Goal: Entertainment & Leisure: Consume media (video, audio)

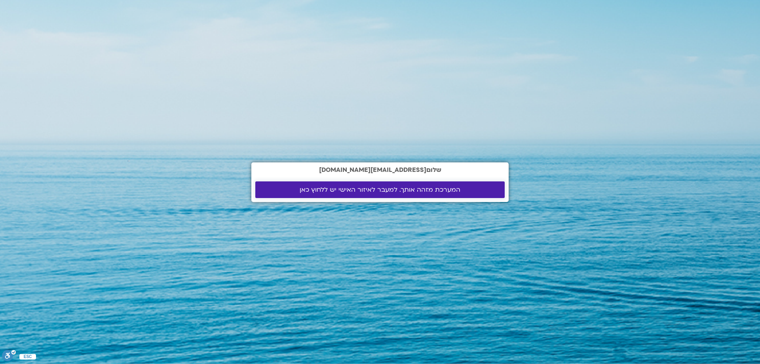
click at [391, 191] on span "המערכת מזהה אותך. למעבר לאיזור האישי יש ללחוץ כאן" at bounding box center [379, 189] width 161 height 7
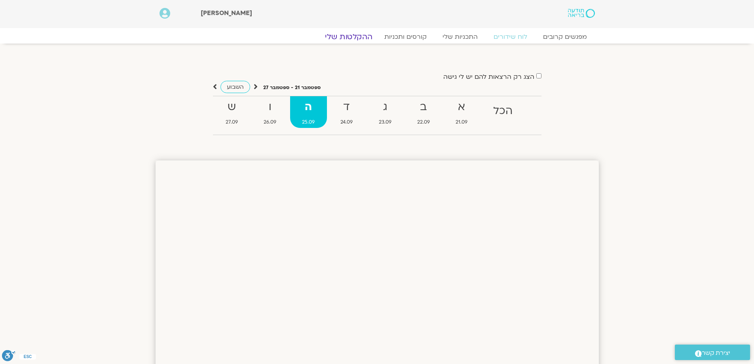
click at [356, 36] on link "ההקלטות שלי" at bounding box center [348, 36] width 66 height 9
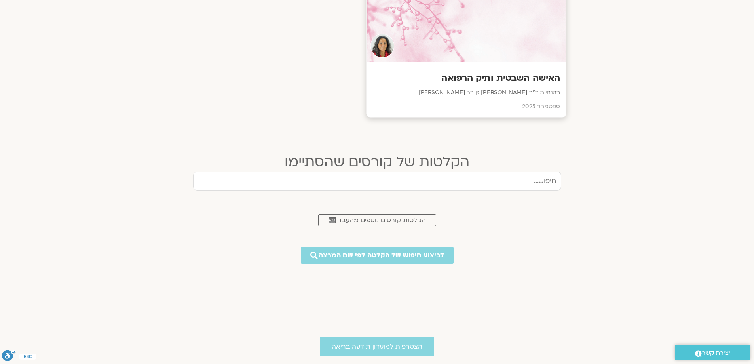
scroll to position [277, 0]
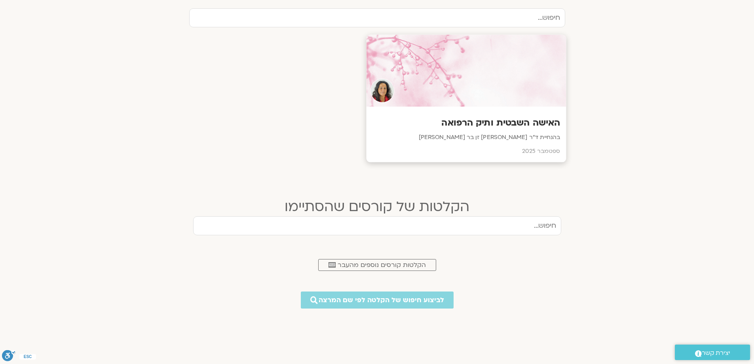
click at [495, 103] on div at bounding box center [466, 71] width 200 height 72
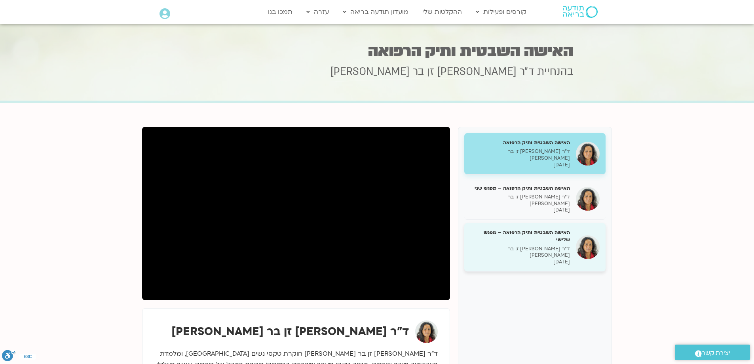
click at [542, 229] on h5 "האישה השבטית ותיק הרפואה – מפגש שלישי" at bounding box center [520, 236] width 100 height 14
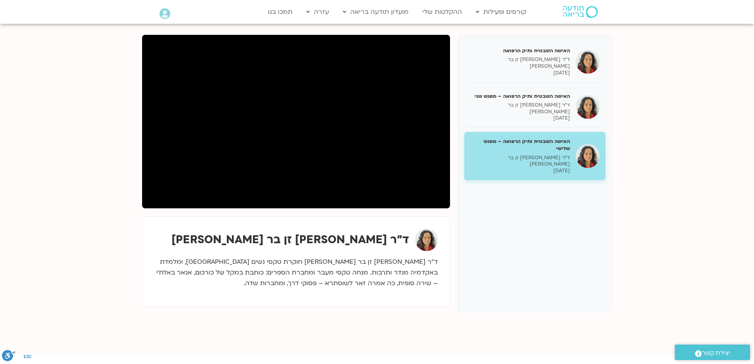
scroll to position [79, 0]
